Goal: Task Accomplishment & Management: Manage account settings

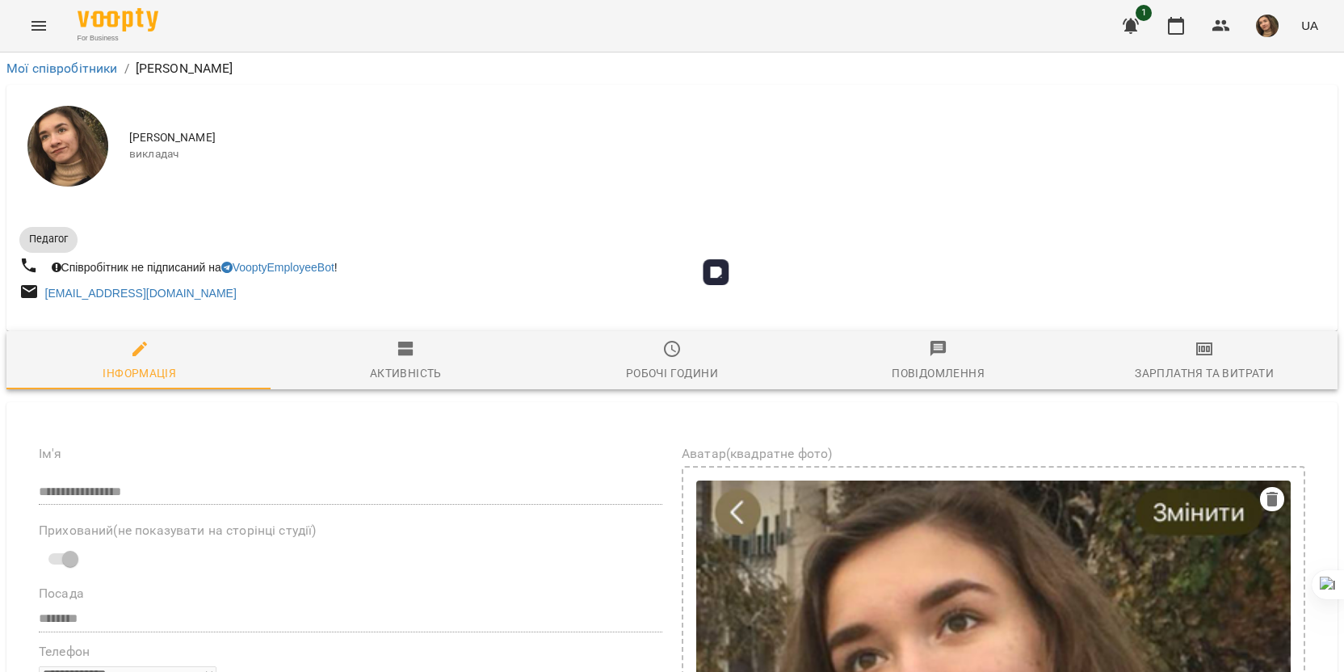
select select "**"
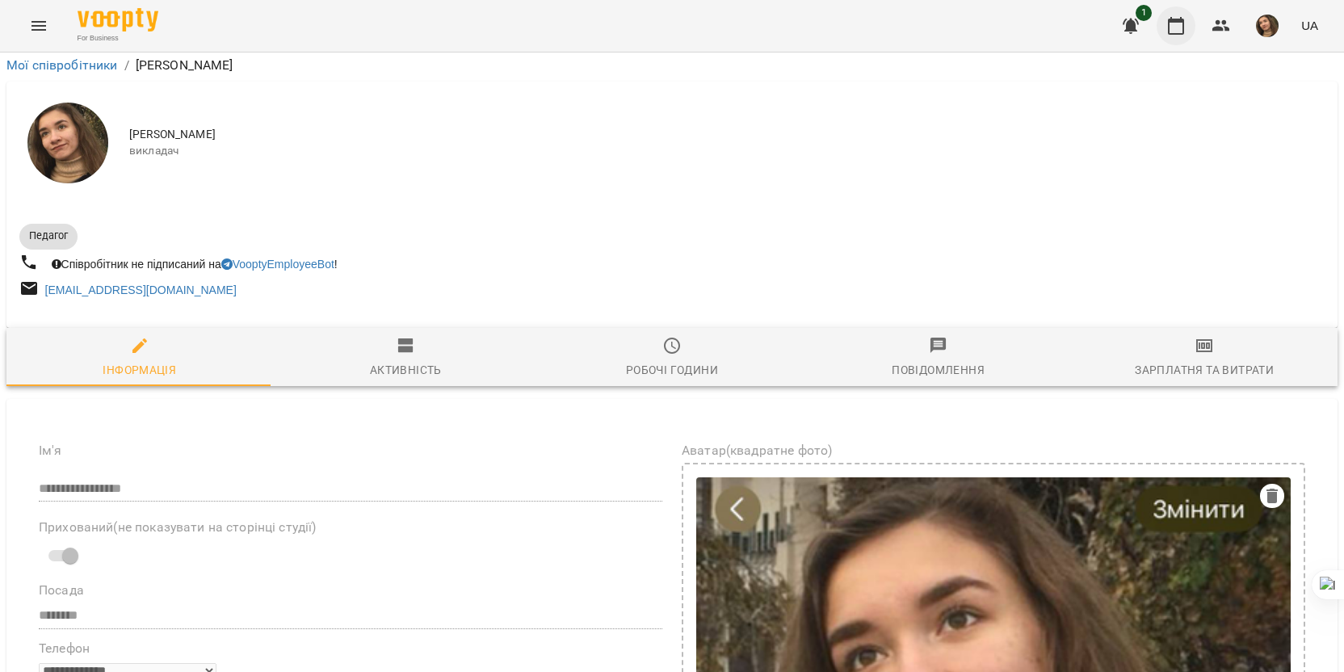
click at [1189, 24] on button "button" at bounding box center [1176, 25] width 39 height 39
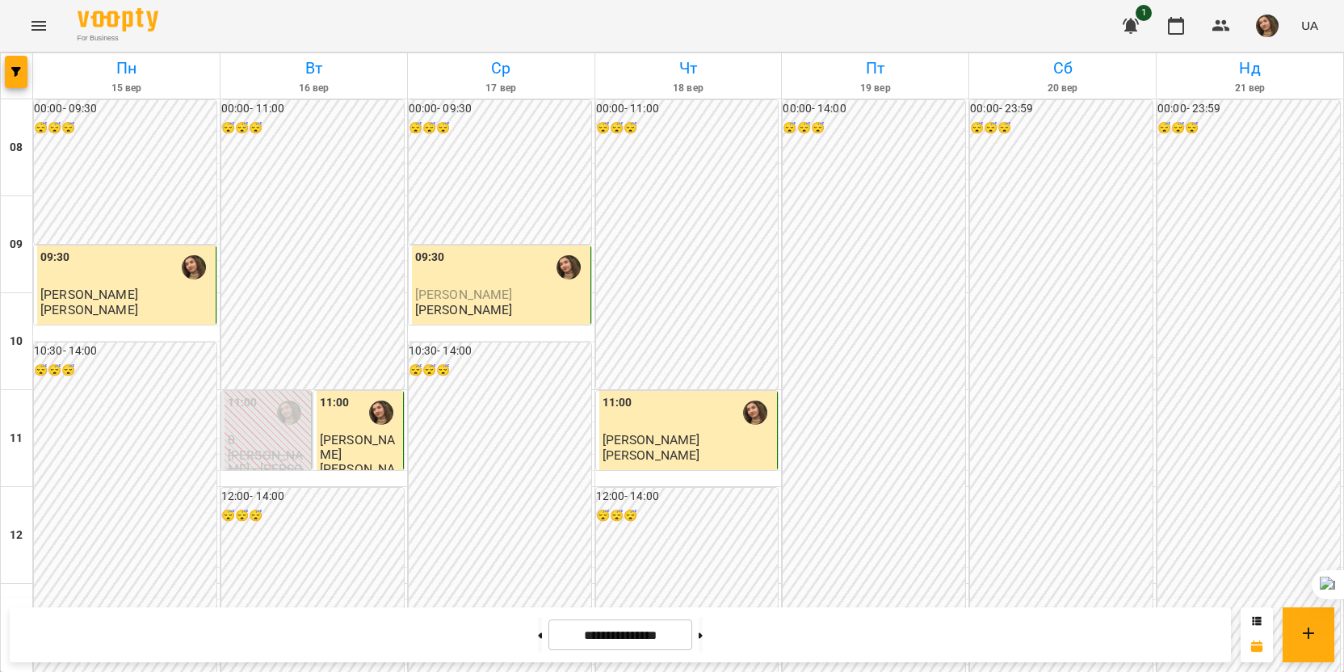
scroll to position [646, 0]
click at [1268, 31] on img "button" at bounding box center [1267, 26] width 23 height 23
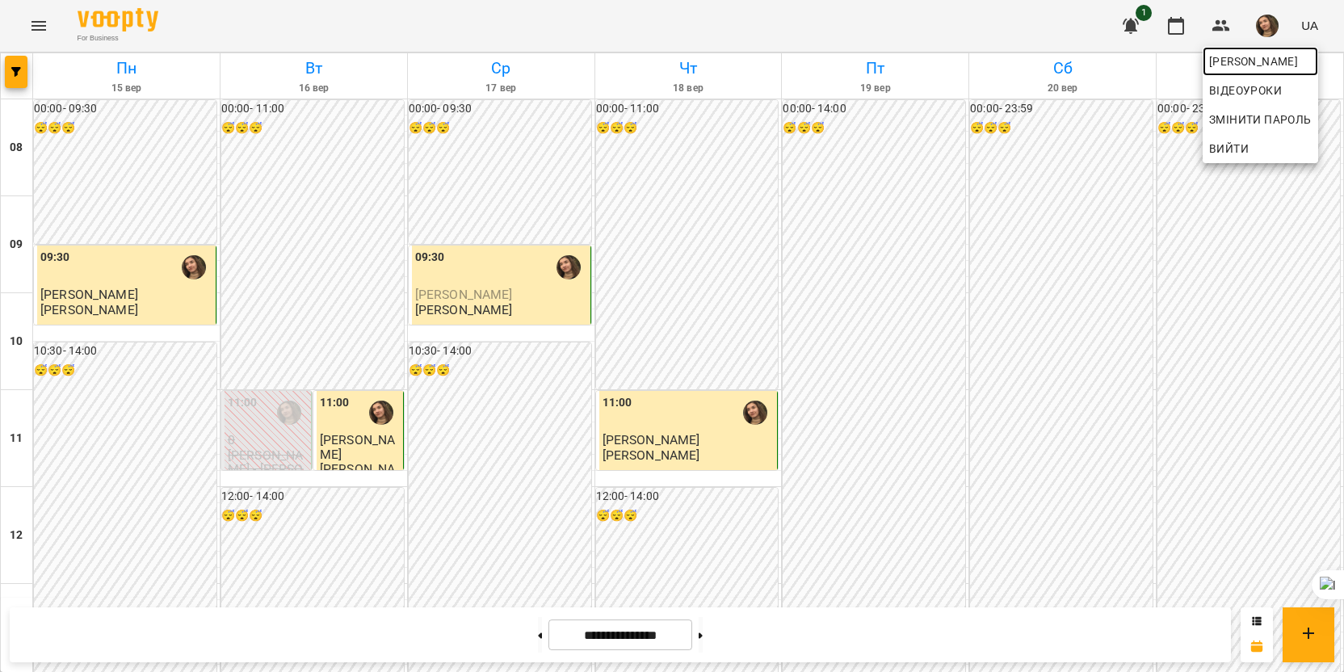
drag, startPoint x: 1268, startPoint y: 31, endPoint x: 1250, endPoint y: 68, distance: 41.2
click at [1250, 68] on span "[PERSON_NAME]" at bounding box center [1260, 61] width 103 height 19
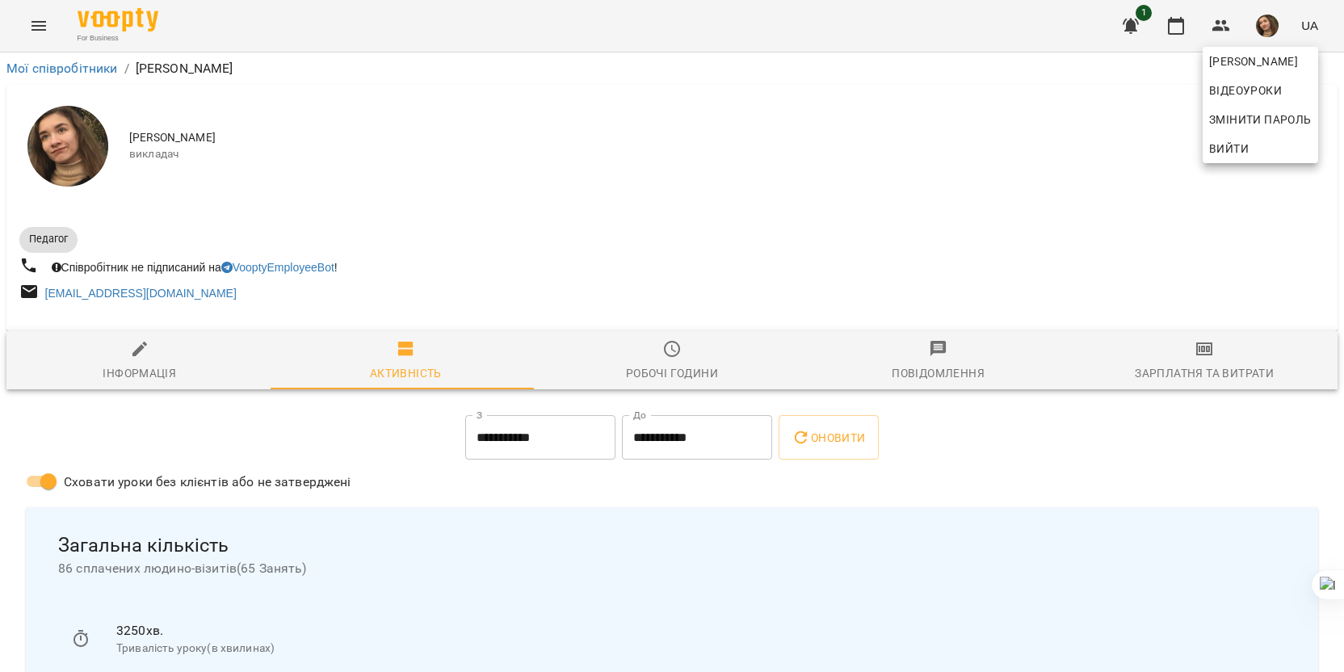
click at [145, 376] on div at bounding box center [672, 336] width 1344 height 672
click at [145, 376] on div "Інформація" at bounding box center [139, 372] width 73 height 19
select select "**"
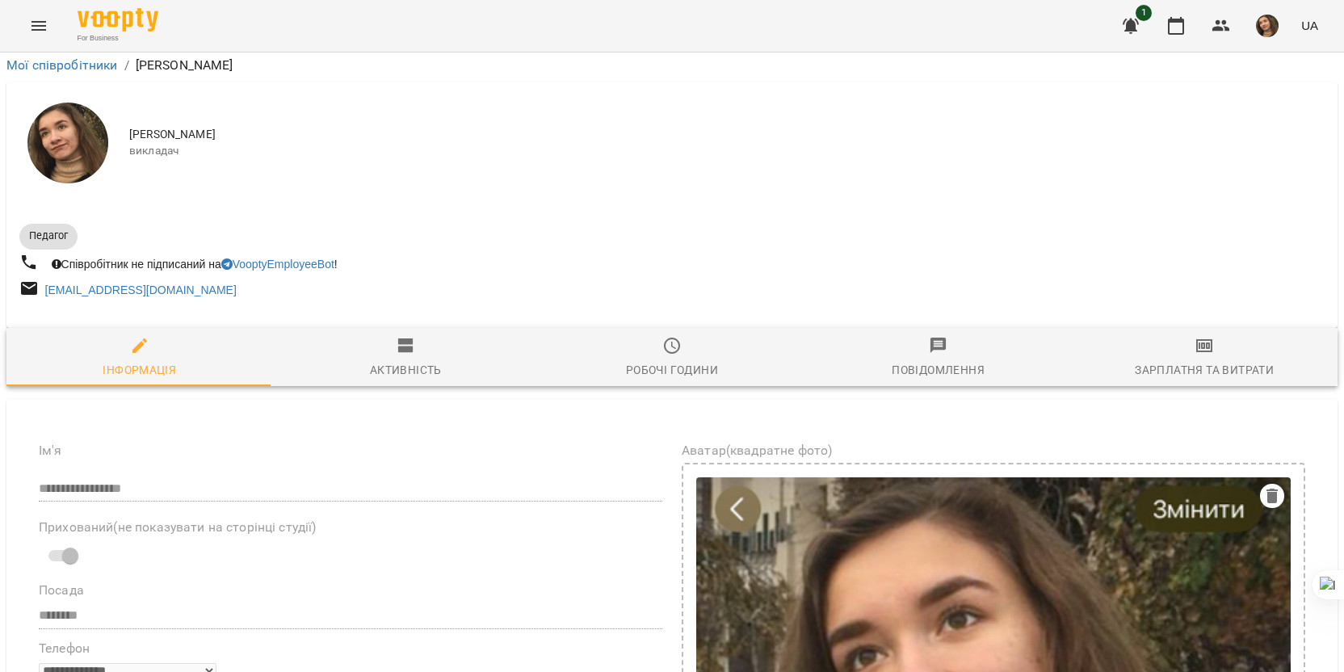
scroll to position [565, 0]
drag, startPoint x: 147, startPoint y: 439, endPoint x: 333, endPoint y: 462, distance: 187.2
click at [296, 486] on icon at bounding box center [296, 486] width 11 height 11
